Goal: Transaction & Acquisition: Purchase product/service

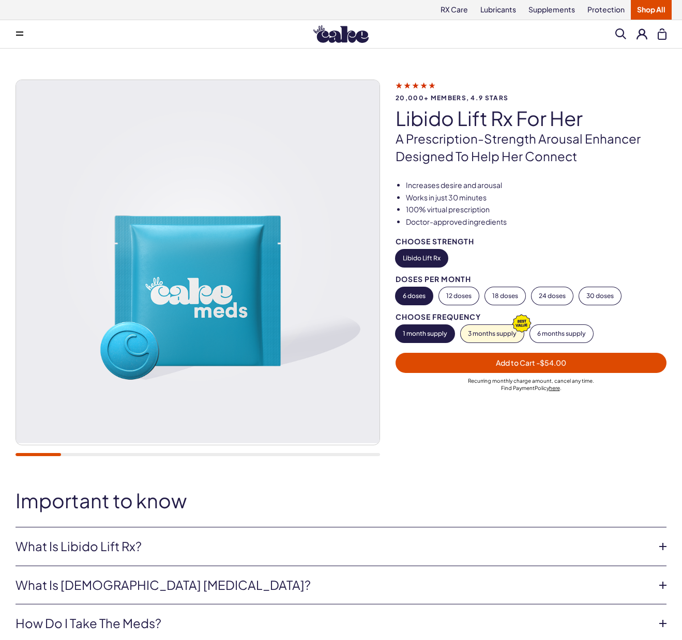
click at [543, 464] on div at bounding box center [538, 448] width 286 height 39
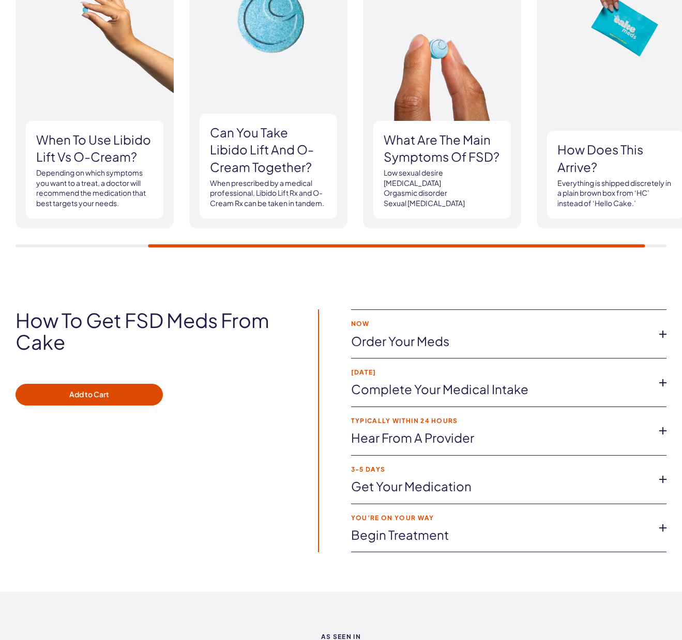
scroll to position [1427, 0]
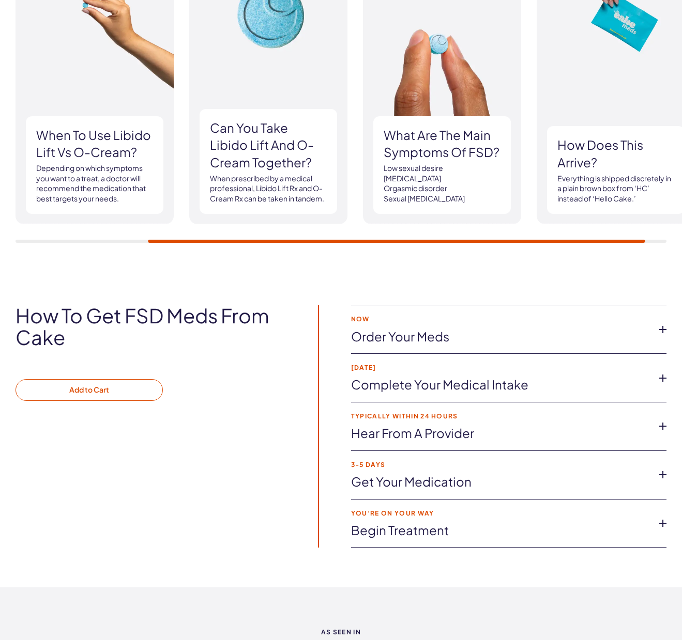
click at [87, 399] on button "Add to Cart" at bounding box center [89, 390] width 147 height 22
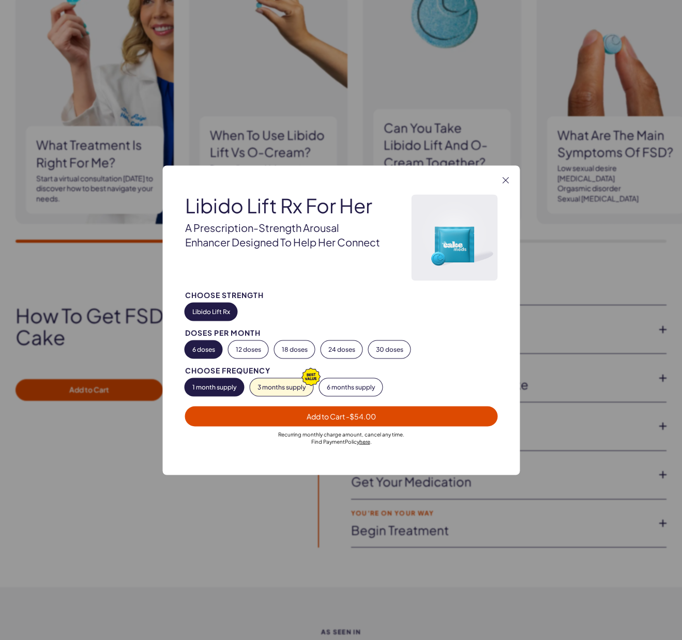
click at [281, 419] on span "Add to Cart - $54.00" at bounding box center [341, 416] width 300 height 12
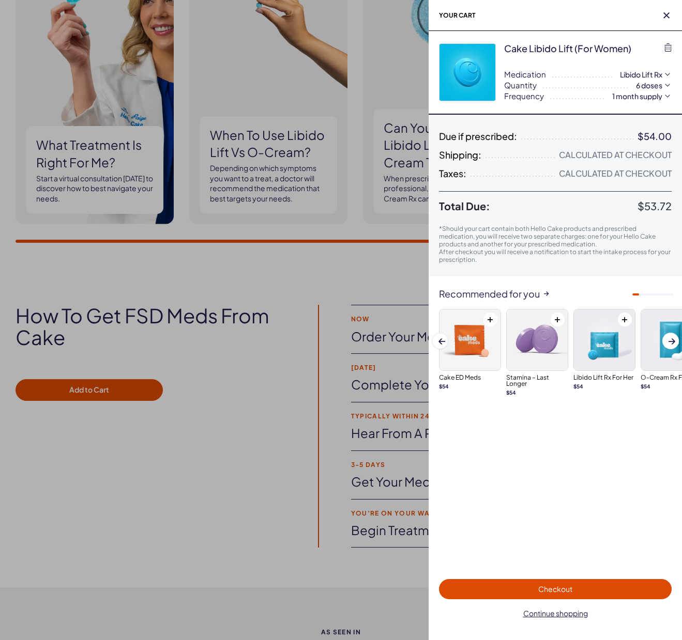
scroll to position [0, 0]
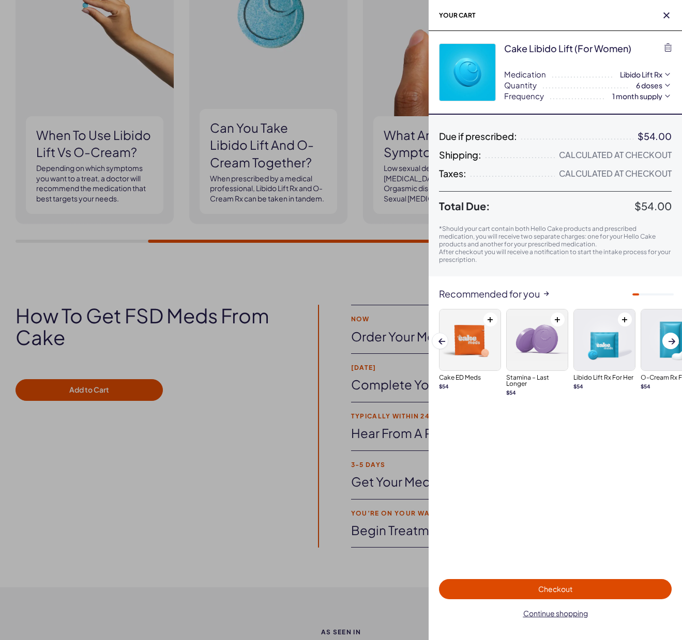
click at [533, 444] on div "**********" at bounding box center [554, 320] width 253 height 640
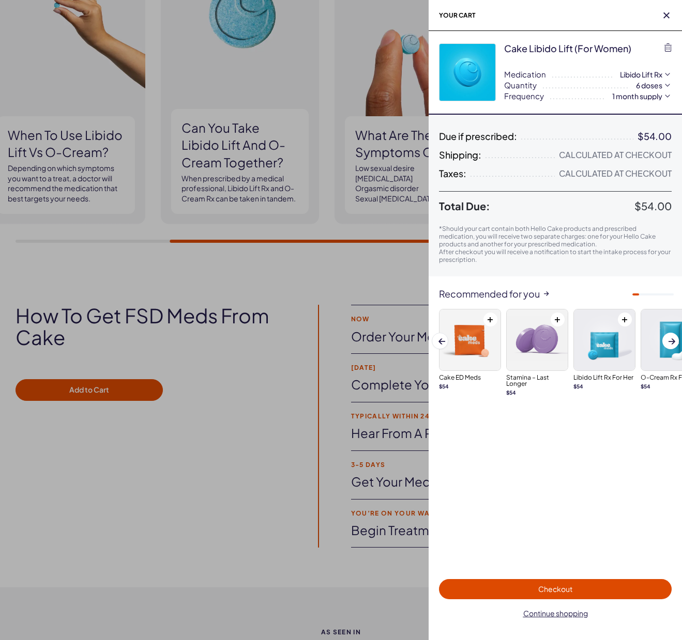
click at [516, 431] on div "**********" at bounding box center [554, 320] width 253 height 640
click at [666, 14] on icon "button" at bounding box center [666, 15] width 6 height 6
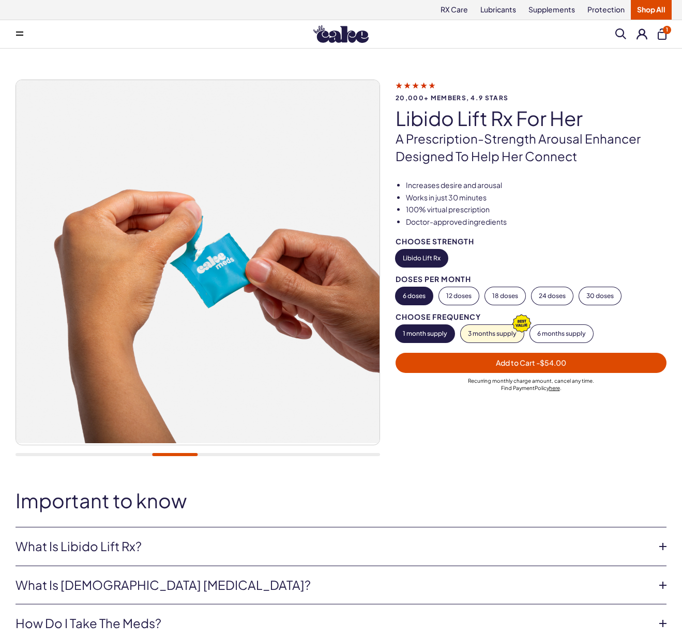
click at [662, 35] on button "1" at bounding box center [661, 33] width 9 height 11
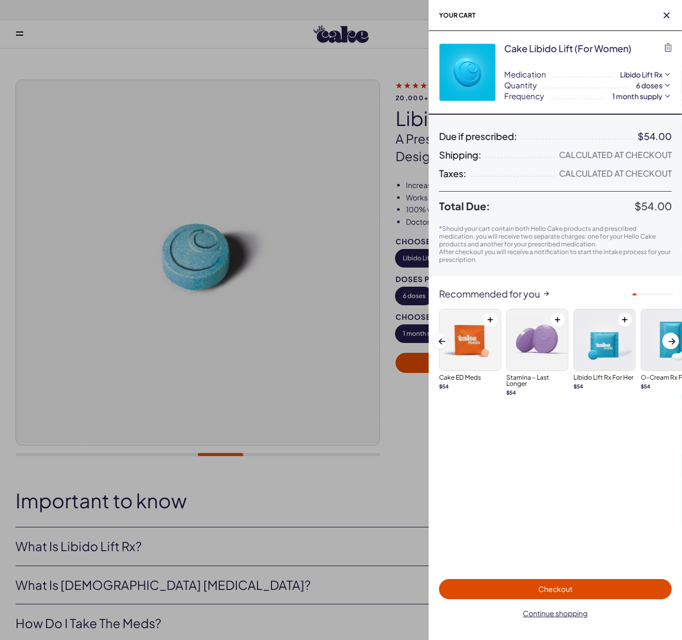
click at [585, 593] on span "Checkout" at bounding box center [555, 589] width 220 height 12
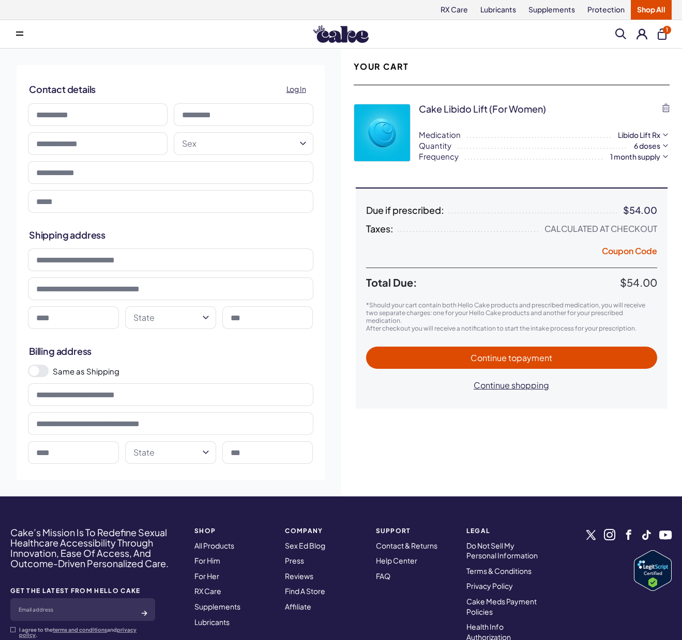
click at [69, 118] on input at bounding box center [98, 114] width 140 height 23
click at [179, 71] on div "Contact details Log In" at bounding box center [170, 82] width 283 height 34
